Goal: Navigation & Orientation: Find specific page/section

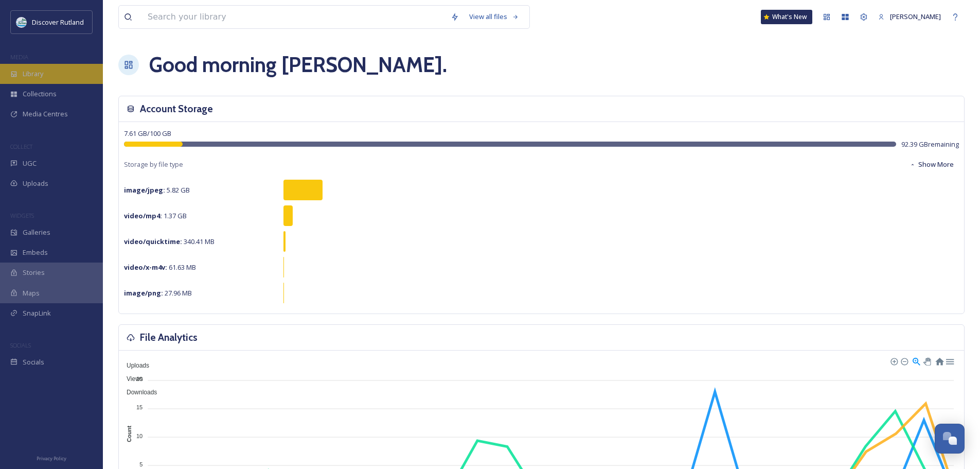
click at [25, 78] on span "Library" at bounding box center [33, 74] width 21 height 10
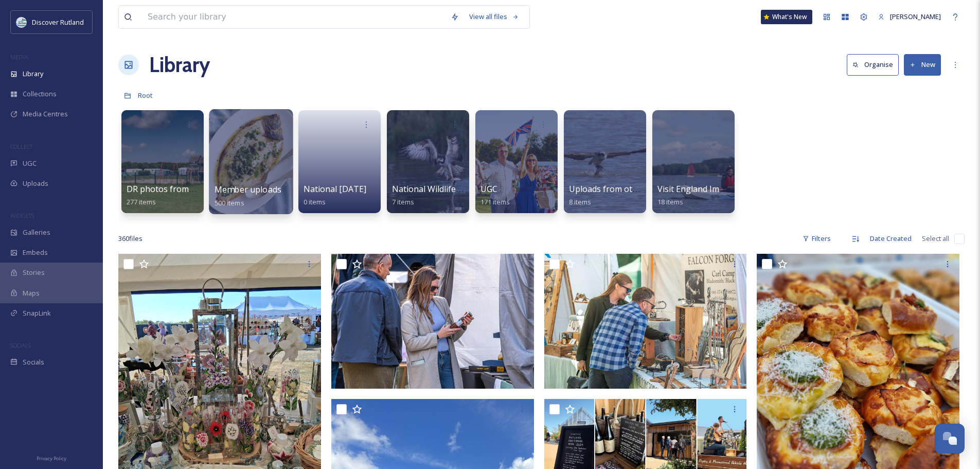
click at [261, 156] on div at bounding box center [251, 161] width 84 height 105
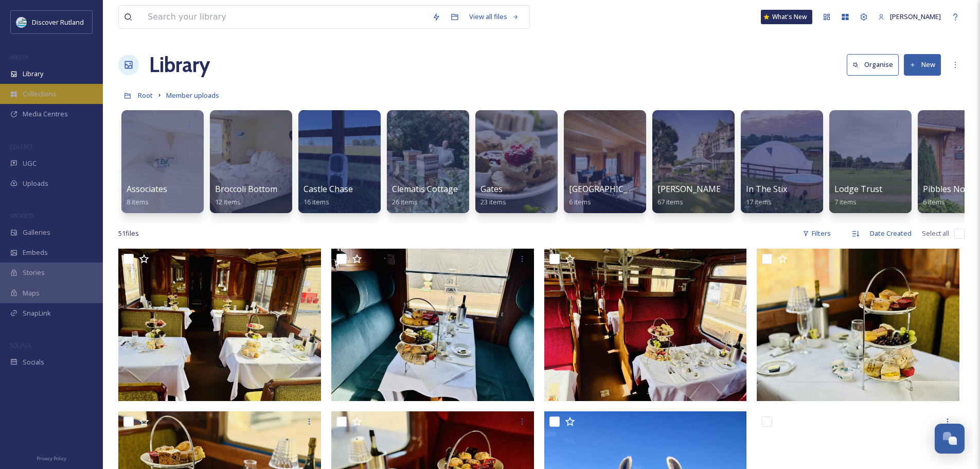
click at [41, 95] on span "Collections" at bounding box center [40, 94] width 34 height 10
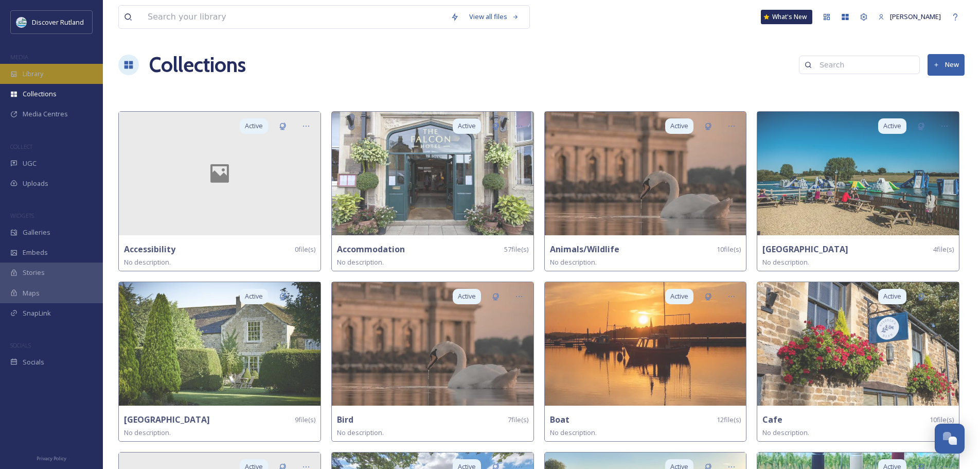
click at [29, 75] on span "Library" at bounding box center [33, 74] width 21 height 10
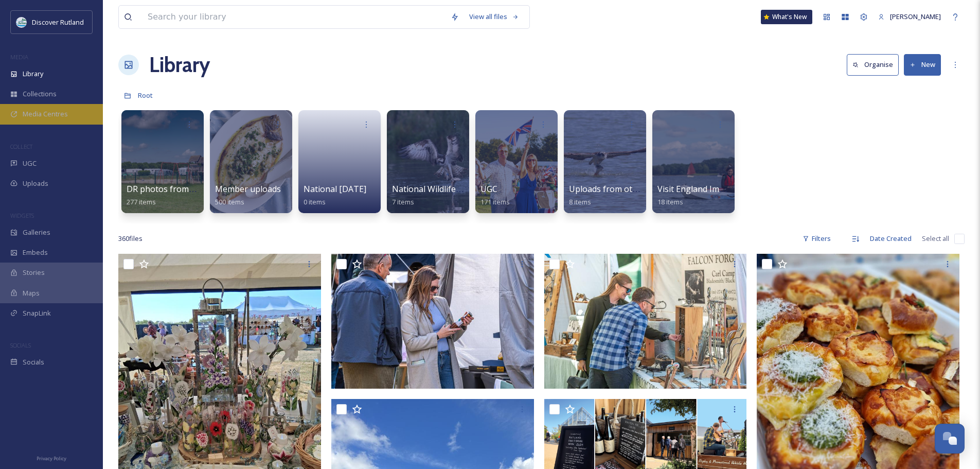
click at [36, 115] on span "Media Centres" at bounding box center [45, 114] width 45 height 10
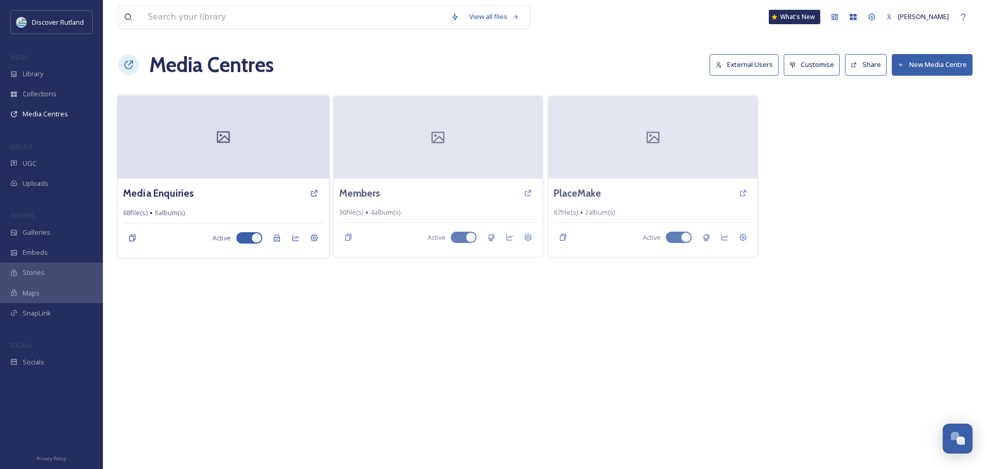
click at [199, 149] on div at bounding box center [223, 136] width 211 height 83
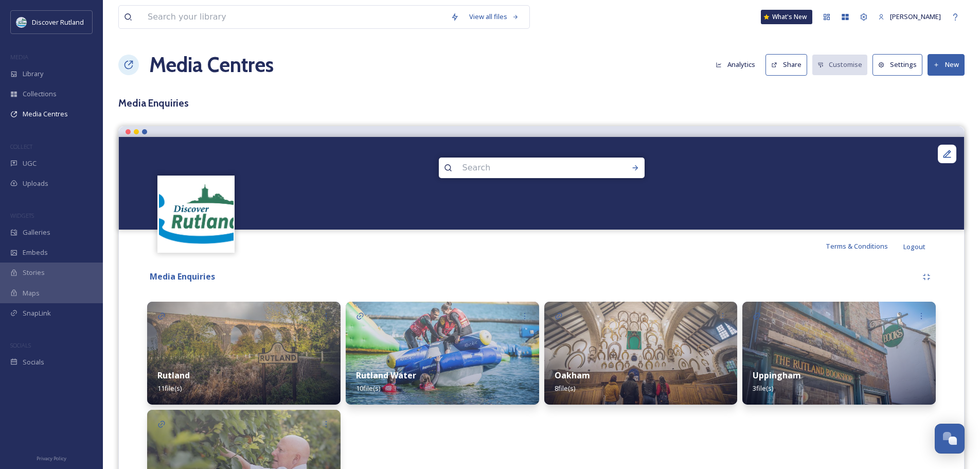
scroll to position [85, 0]
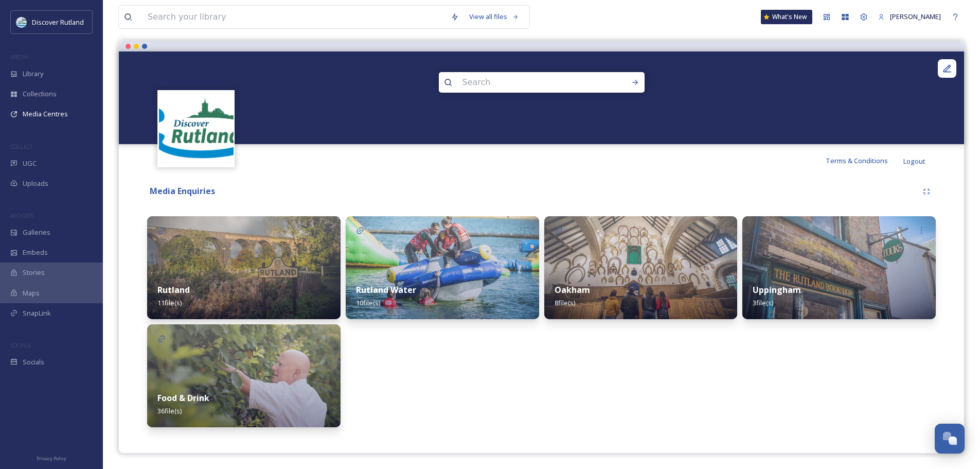
click at [266, 358] on img at bounding box center [243, 375] width 193 height 103
click at [264, 358] on div "Rutland 11 file(s) Food & Drink 36 file(s)" at bounding box center [243, 321] width 193 height 211
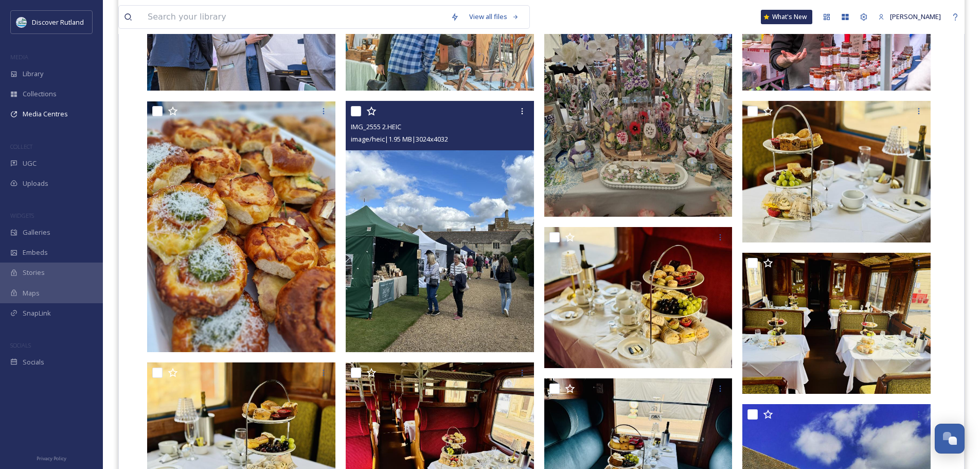
scroll to position [353, 0]
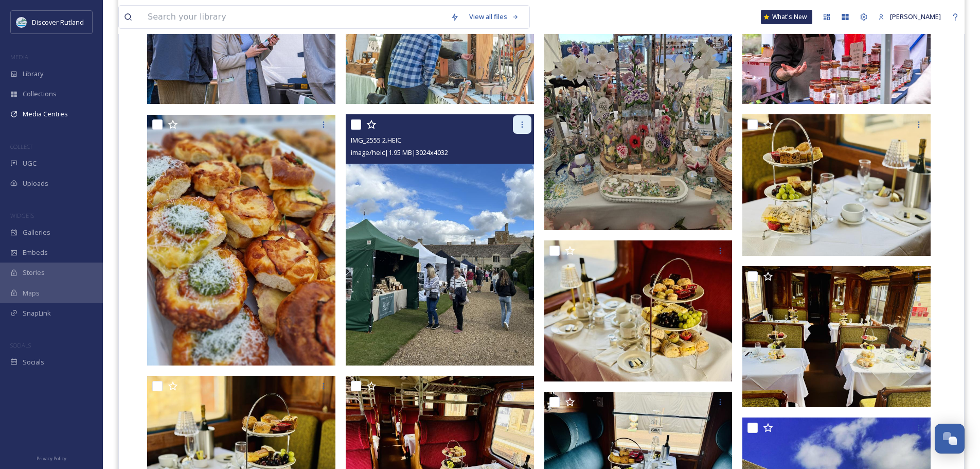
click at [526, 123] on div at bounding box center [522, 124] width 19 height 19
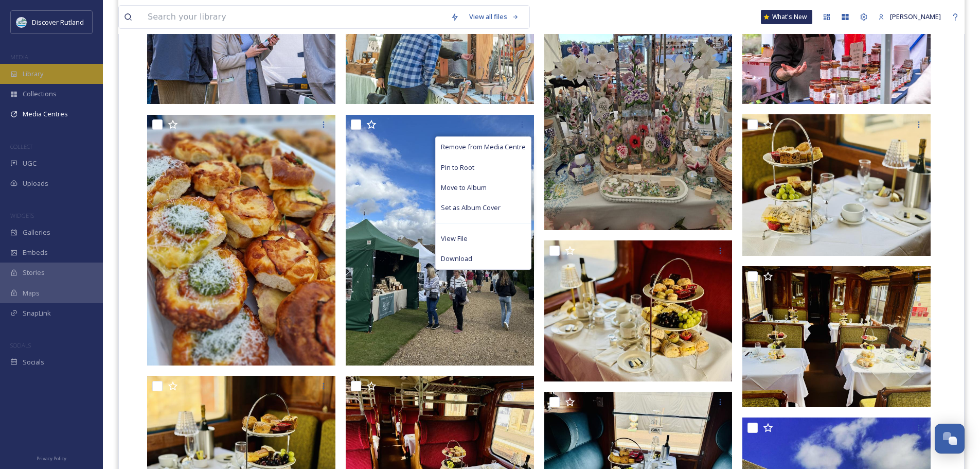
click at [38, 69] on span "Library" at bounding box center [33, 74] width 21 height 10
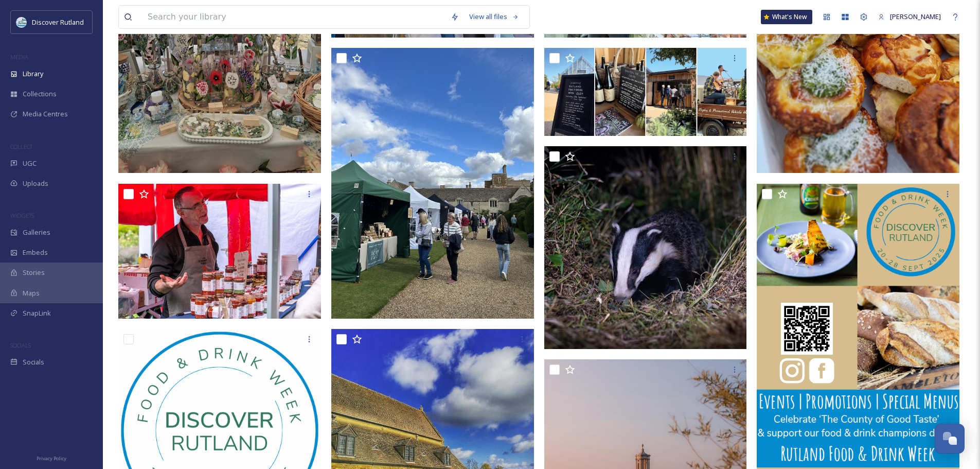
scroll to position [360, 0]
